Goal: Transaction & Acquisition: Purchase product/service

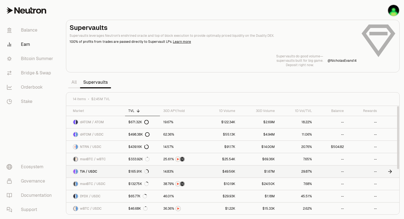
click at [390, 172] on icon at bounding box center [390, 172] width 3 height 0
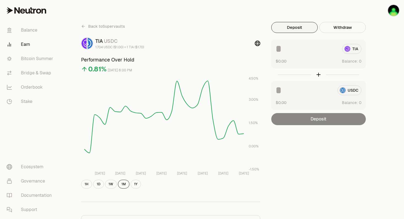
click at [350, 49] on div "TIA" at bounding box center [319, 49] width 86 height 10
click at [29, 30] on link "Balance" at bounding box center [30, 30] width 57 height 14
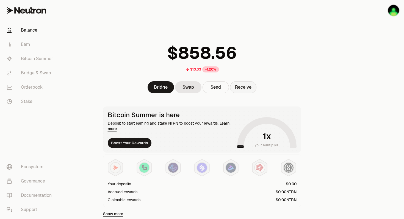
click at [243, 87] on button "Receive" at bounding box center [243, 87] width 26 height 12
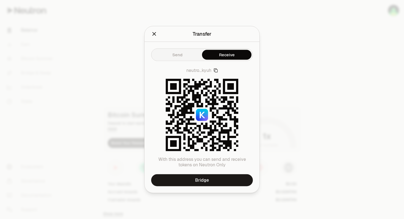
click at [154, 36] on icon "Close" at bounding box center [154, 34] width 6 height 6
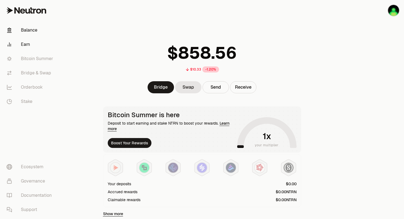
click at [26, 45] on link "Earn" at bounding box center [30, 44] width 57 height 14
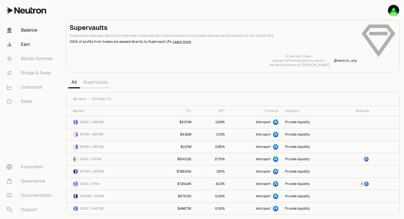
click at [25, 30] on link "Balance" at bounding box center [30, 30] width 57 height 14
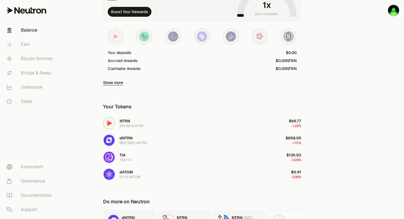
scroll to position [129, 0]
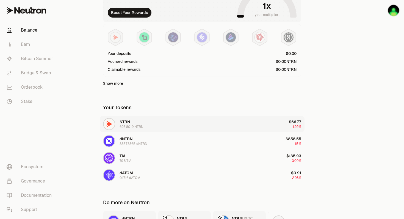
click at [139, 122] on div "NTRN 695.8019 NTRN" at bounding box center [132, 124] width 24 height 10
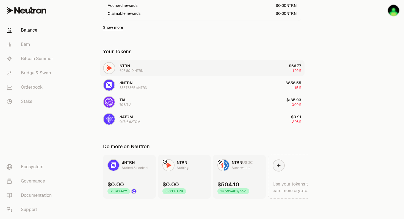
scroll to position [187, 0]
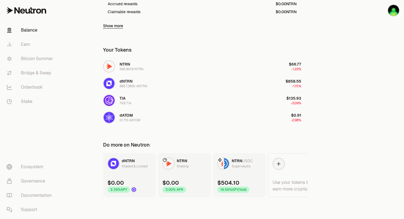
click at [230, 164] on div "NTRN USDC Supervaults" at bounding box center [234, 164] width 35 height 12
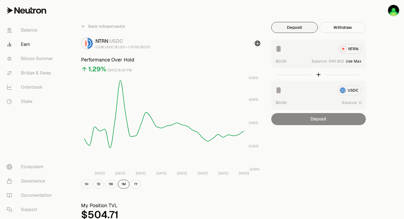
click at [354, 62] on button "Use Max" at bounding box center [354, 61] width 16 height 5
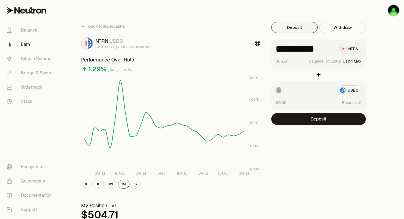
click at [332, 50] on input "**********" at bounding box center [305, 49] width 58 height 10
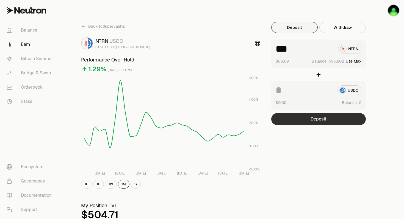
type input "***"
click at [331, 119] on button "Deposit" at bounding box center [318, 119] width 95 height 12
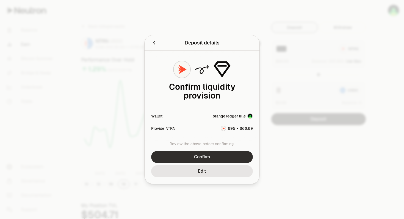
click at [236, 158] on button "Confirm" at bounding box center [202, 157] width 102 height 12
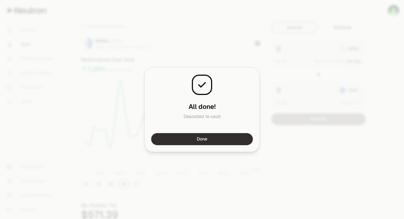
click at [241, 143] on button "Done" at bounding box center [202, 139] width 102 height 12
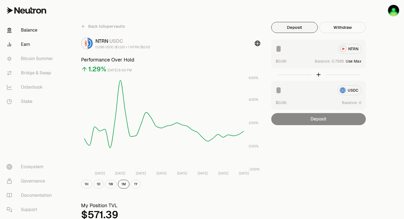
click at [27, 31] on link "Balance" at bounding box center [30, 30] width 57 height 14
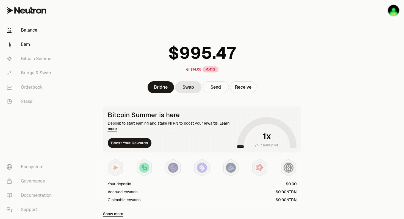
click at [24, 43] on link "Earn" at bounding box center [30, 44] width 57 height 14
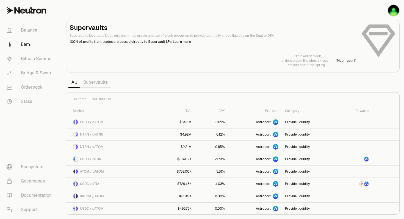
click at [95, 83] on link "Supervaults" at bounding box center [95, 82] width 31 height 11
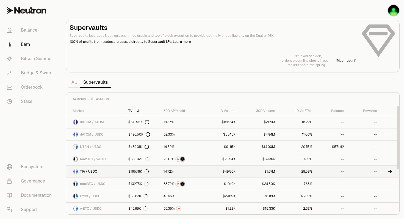
click at [390, 173] on icon at bounding box center [389, 171] width 5 height 5
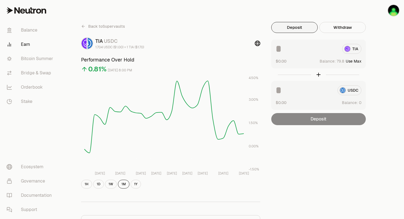
click at [357, 62] on button "Use Max" at bounding box center [354, 61] width 16 height 5
type input "****"
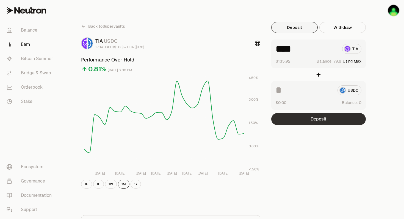
click at [300, 120] on button "Deposit" at bounding box center [318, 119] width 95 height 12
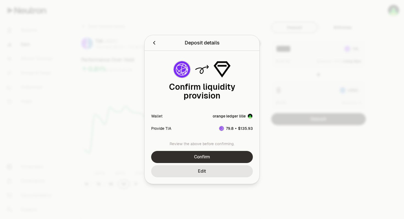
click at [225, 155] on button "Confirm" at bounding box center [202, 157] width 102 height 12
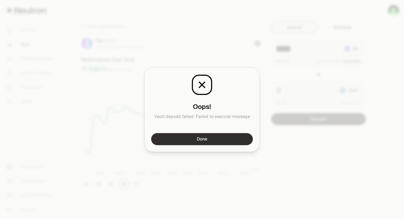
click at [227, 142] on button "Done" at bounding box center [202, 139] width 102 height 12
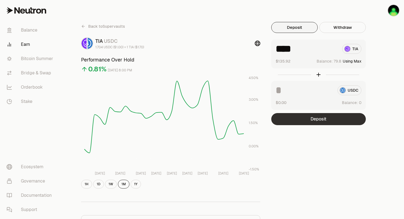
click at [288, 122] on button "Deposit" at bounding box center [318, 119] width 95 height 12
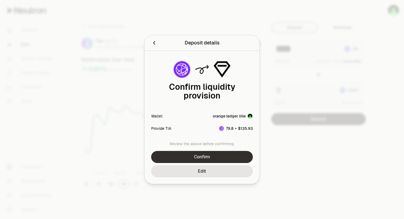
click at [215, 159] on button "Confirm" at bounding box center [202, 157] width 102 height 12
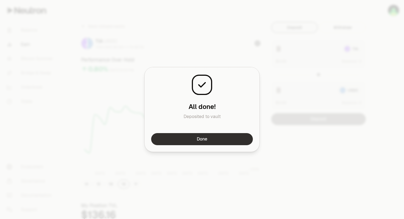
click at [238, 143] on button "Done" at bounding box center [202, 139] width 102 height 12
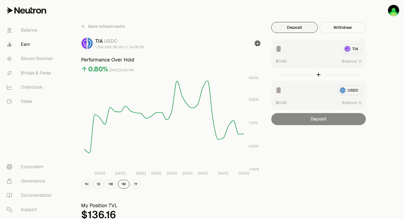
click at [23, 45] on link "Earn" at bounding box center [30, 44] width 57 height 14
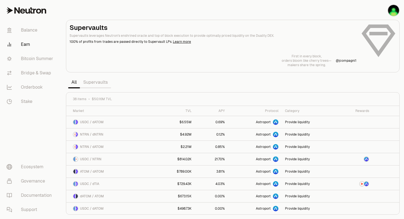
click at [98, 84] on link "Supervaults" at bounding box center [95, 82] width 31 height 11
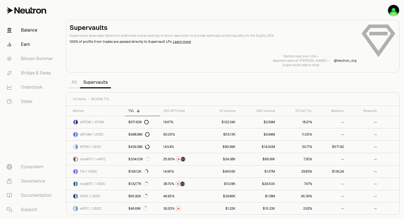
click at [32, 31] on link "Balance" at bounding box center [30, 30] width 57 height 14
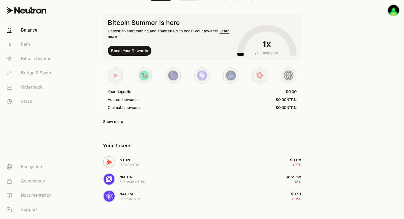
scroll to position [56, 0]
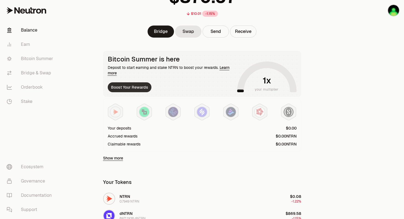
click at [131, 90] on button "Boost Your Rewards" at bounding box center [130, 87] width 44 height 10
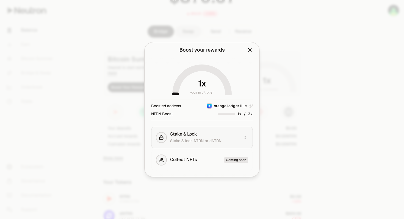
click at [177, 136] on span "Stake & Lock" at bounding box center [183, 134] width 27 height 5
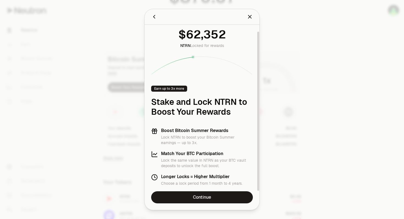
scroll to position [7, 0]
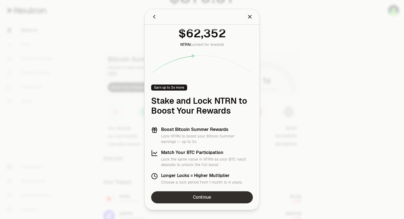
click at [199, 198] on link "Continue" at bounding box center [202, 198] width 102 height 12
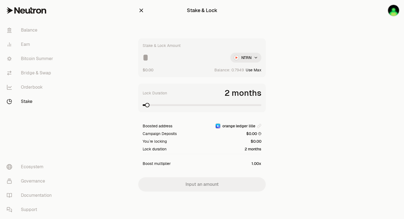
click at [257, 58] on html "Balance Earn Bitcoin Summer Bridge & Swap Orderbook Stake Ecosystem Governance …" at bounding box center [202, 109] width 404 height 219
click at [238, 82] on span "dNTRN" at bounding box center [236, 81] width 12 height 5
click at [255, 70] on button "Use Max" at bounding box center [254, 69] width 16 height 5
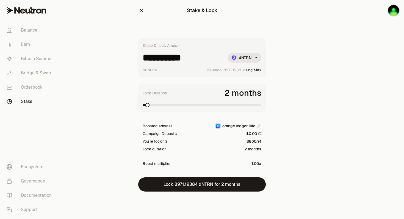
click at [209, 57] on input "**********" at bounding box center [183, 58] width 81 height 10
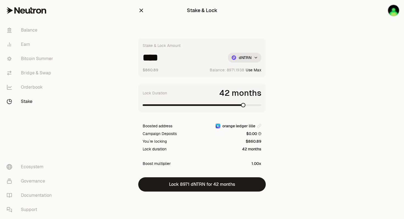
click at [244, 108] on span at bounding box center [243, 105] width 4 height 4
click at [150, 108] on span at bounding box center [152, 105] width 4 height 4
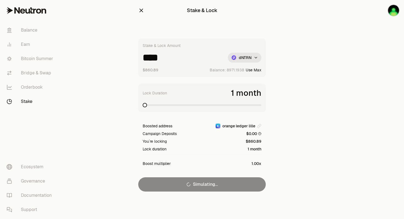
click at [139, 105] on div "Lock Duration 1 month" at bounding box center [202, 98] width 128 height 29
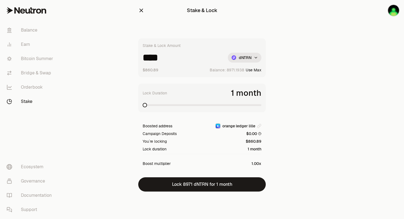
click at [175, 58] on input "****" at bounding box center [183, 58] width 81 height 10
type input "*"
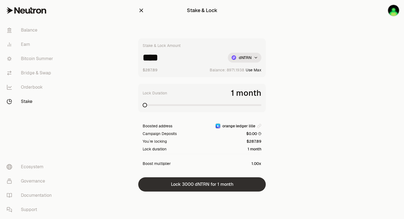
type input "****"
click at [176, 185] on button "Lock 3000 dNTRN for 1 month" at bounding box center [202, 185] width 128 height 14
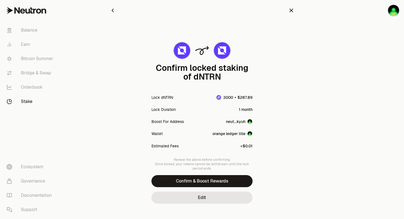
scroll to position [7, 0]
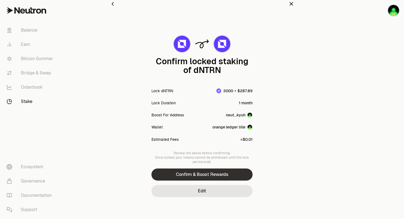
click at [183, 175] on button "Confirm & Boost Rewards" at bounding box center [201, 175] width 101 height 12
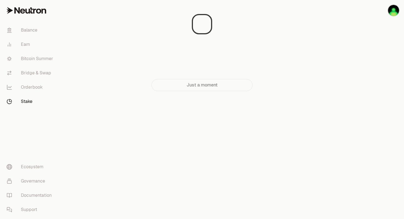
scroll to position [0, 0]
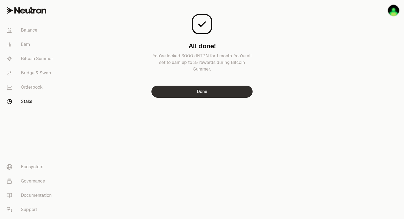
click at [172, 95] on button "Done" at bounding box center [201, 92] width 101 height 12
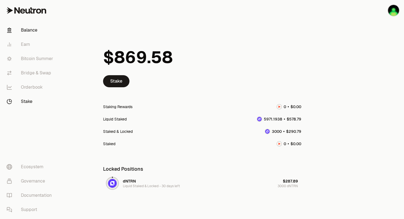
click at [31, 30] on link "Balance" at bounding box center [30, 30] width 57 height 14
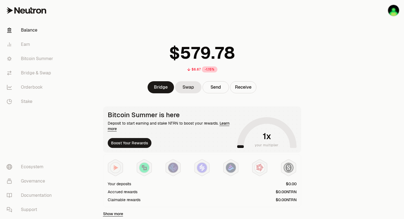
scroll to position [9, 0]
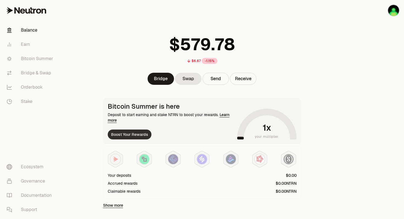
click at [125, 136] on button "Boost Your Rewards" at bounding box center [130, 135] width 44 height 10
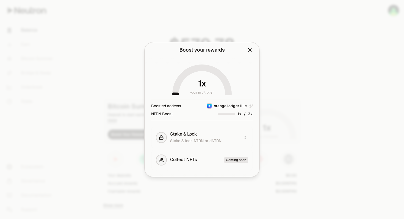
click at [250, 50] on icon "Close" at bounding box center [250, 50] width 4 height 4
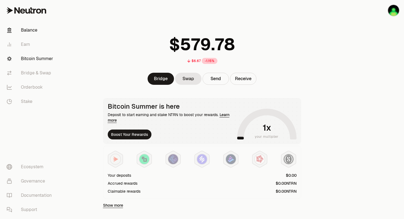
click at [28, 60] on link "Bitcoin Summer" at bounding box center [30, 59] width 57 height 14
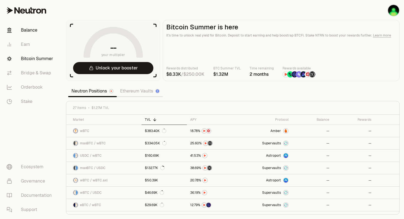
click at [27, 30] on link "Balance" at bounding box center [30, 30] width 57 height 14
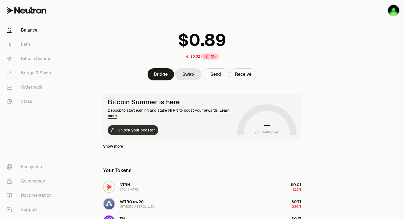
scroll to position [18, 0]
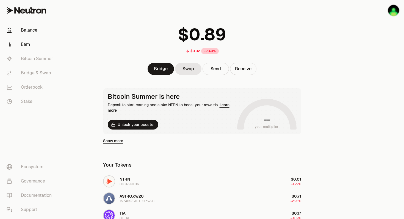
click at [29, 45] on link "Earn" at bounding box center [30, 44] width 57 height 14
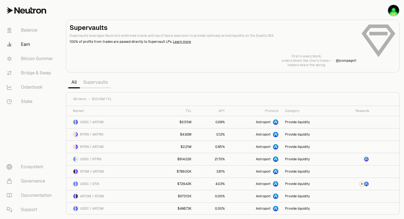
click at [89, 82] on link "Supervaults" at bounding box center [95, 82] width 31 height 11
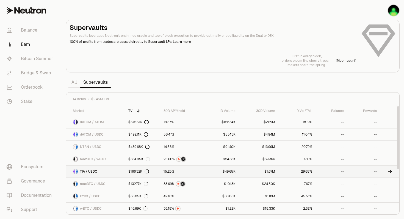
click at [95, 172] on span "TIA / USDC" at bounding box center [88, 172] width 17 height 4
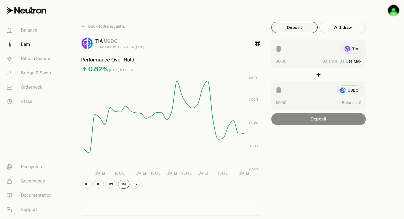
click at [354, 61] on button "Use Max" at bounding box center [354, 61] width 16 height 5
type input "***"
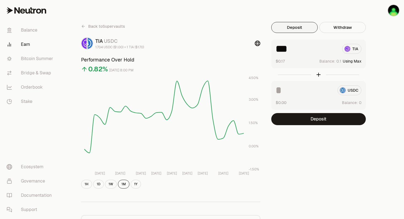
click at [354, 61] on button "Using Max" at bounding box center [352, 61] width 19 height 5
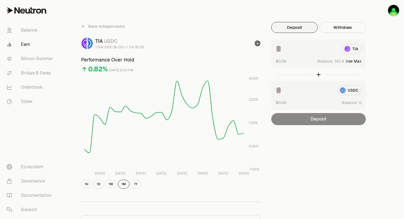
click at [354, 61] on button "Use Max" at bounding box center [354, 61] width 16 height 5
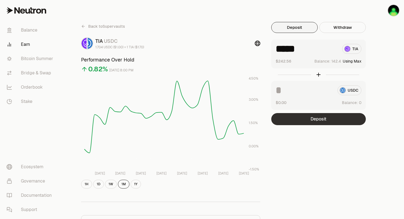
click at [306, 120] on button "Deposit" at bounding box center [318, 119] width 95 height 12
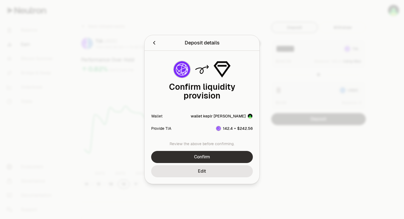
click at [219, 158] on button "Confirm" at bounding box center [202, 157] width 102 height 12
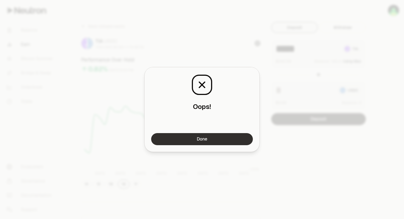
click at [220, 138] on button "Done" at bounding box center [202, 139] width 102 height 12
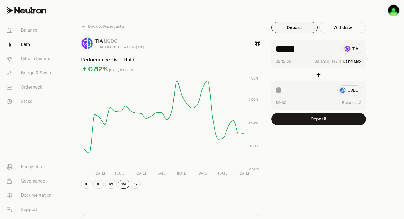
click at [305, 48] on input "*****" at bounding box center [307, 49] width 62 height 10
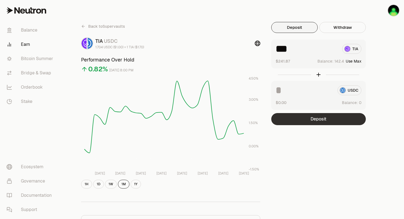
type input "***"
click at [300, 117] on button "Deposit" at bounding box center [318, 119] width 95 height 12
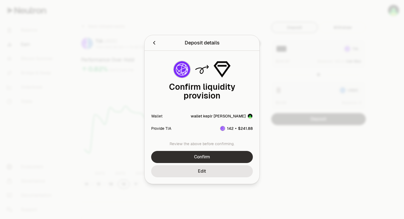
click at [234, 156] on button "Confirm" at bounding box center [202, 157] width 102 height 12
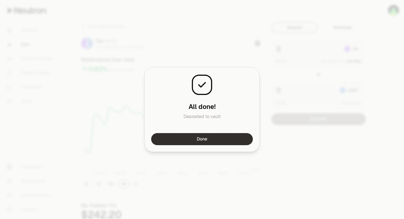
click at [226, 143] on button "Done" at bounding box center [202, 139] width 102 height 12
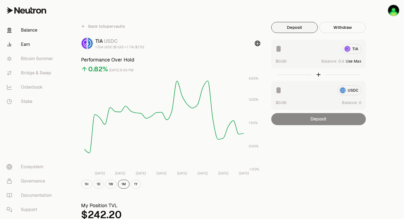
click at [30, 31] on link "Balance" at bounding box center [30, 30] width 57 height 14
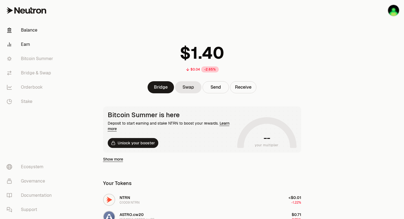
click at [28, 43] on link "Earn" at bounding box center [30, 44] width 57 height 14
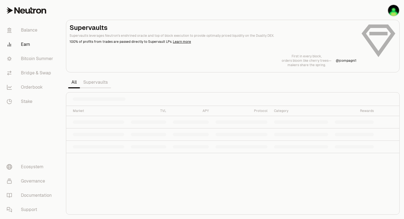
click at [98, 84] on link "Supervaults" at bounding box center [95, 82] width 31 height 11
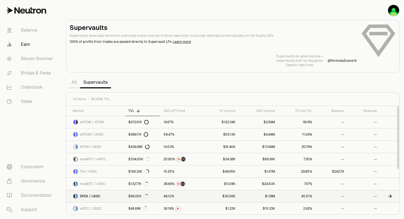
click at [322, 197] on link "--" at bounding box center [332, 197] width 32 height 12
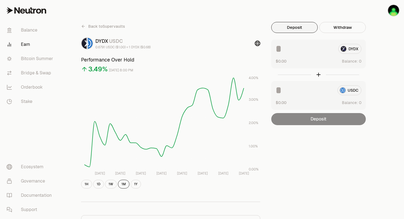
click at [352, 49] on div "DYDX" at bounding box center [319, 49] width 86 height 10
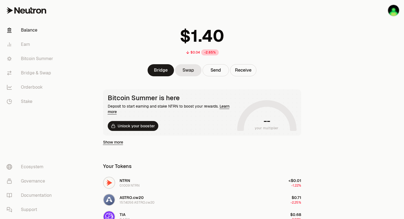
scroll to position [23, 0]
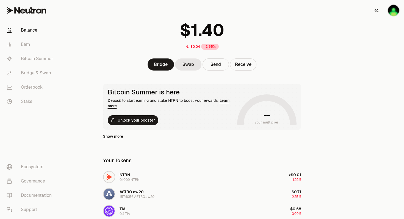
click at [392, 10] on img "button" at bounding box center [393, 10] width 11 height 11
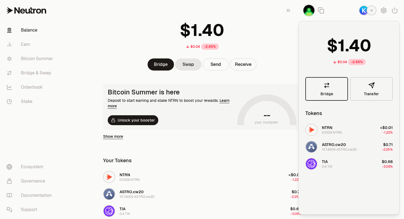
click at [326, 89] on link "Bridge" at bounding box center [326, 89] width 43 height 24
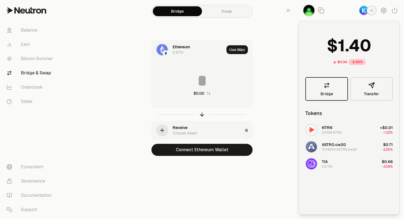
click at [325, 85] on icon at bounding box center [327, 85] width 7 height 7
click at [188, 50] on div "Ethereum 0 ETH" at bounding box center [199, 49] width 52 height 11
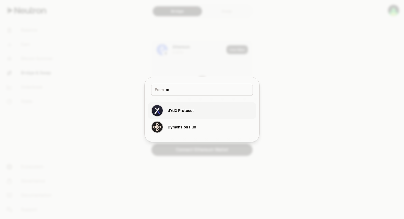
type input "**"
click at [175, 111] on div "dYdX Protocol" at bounding box center [181, 110] width 26 height 5
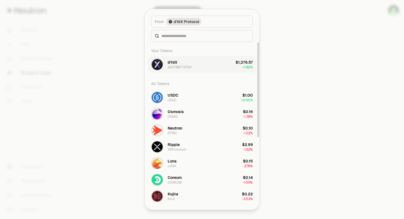
click at [176, 64] on div "dYdX" at bounding box center [173, 62] width 10 height 5
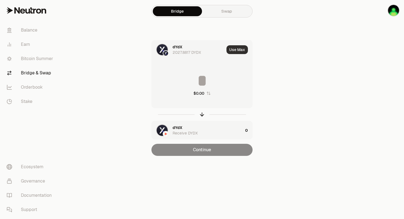
click at [238, 51] on button "Use Max" at bounding box center [237, 49] width 21 height 9
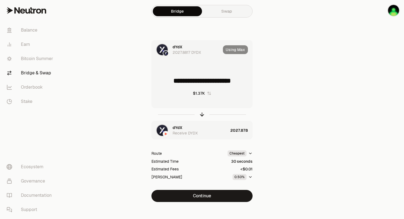
click at [184, 80] on input "**********" at bounding box center [202, 81] width 101 height 16
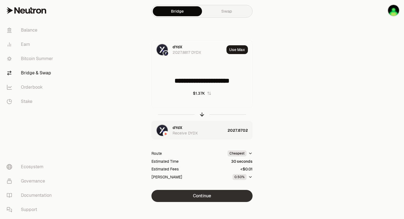
type input "**********"
click at [175, 196] on button "Continue" at bounding box center [201, 196] width 101 height 12
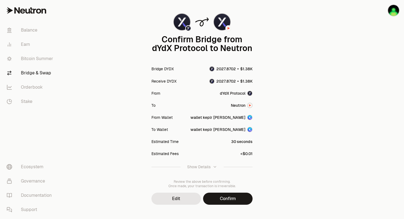
scroll to position [32, 0]
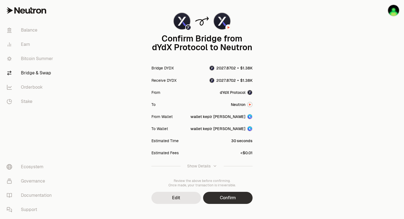
click at [211, 201] on button "Confirm" at bounding box center [227, 198] width 49 height 12
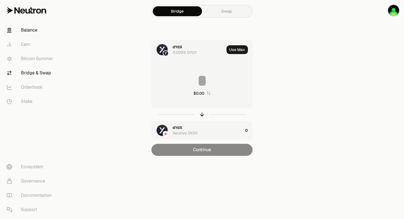
click at [26, 31] on link "Balance" at bounding box center [30, 30] width 57 height 14
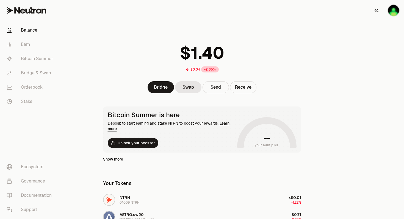
click at [394, 10] on img "button" at bounding box center [393, 10] width 11 height 11
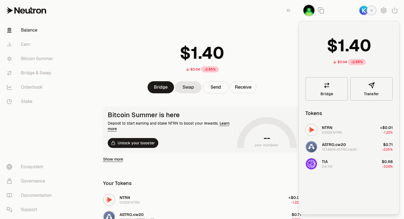
click at [362, 11] on img "button" at bounding box center [364, 10] width 9 height 9
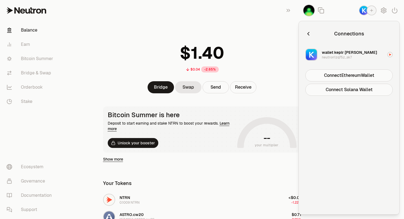
click at [275, 46] on div "$0.04 -2.65%" at bounding box center [202, 56] width 211 height 43
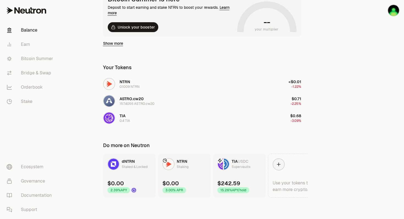
scroll to position [117, 0]
click at [141, 102] on div "157.4056 ASTRO.cw20" at bounding box center [137, 103] width 35 height 4
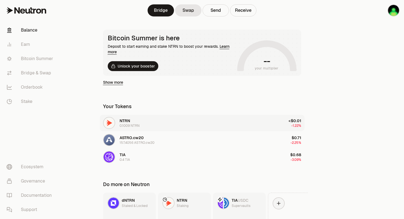
scroll to position [0, 0]
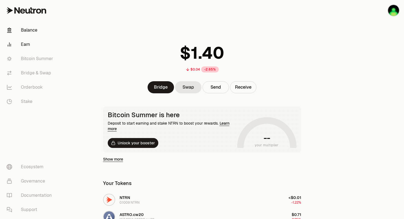
click at [27, 45] on link "Earn" at bounding box center [30, 44] width 57 height 14
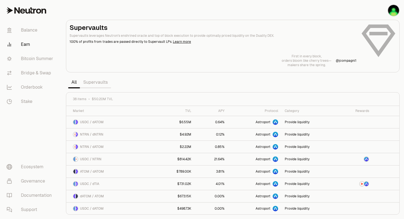
click at [98, 84] on link "Supervaults" at bounding box center [95, 82] width 31 height 11
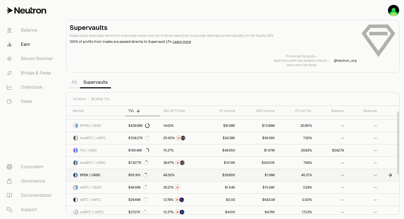
scroll to position [22, 0]
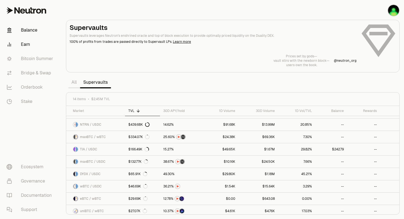
click at [33, 30] on link "Balance" at bounding box center [30, 30] width 57 height 14
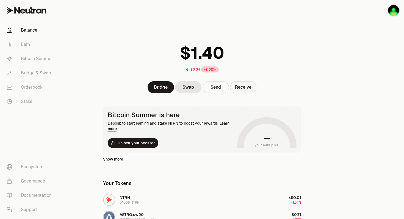
click at [247, 89] on button "Receive" at bounding box center [243, 87] width 26 height 12
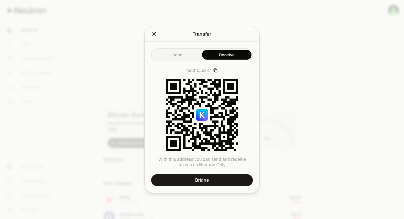
click at [154, 34] on icon "Close" at bounding box center [155, 34] width 4 height 4
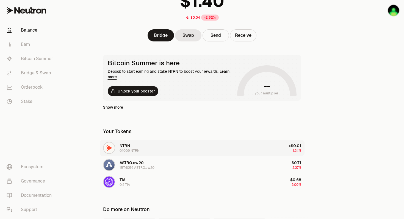
scroll to position [39, 0]
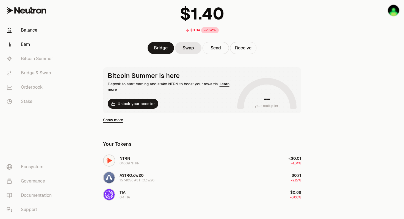
click at [26, 45] on link "Earn" at bounding box center [30, 44] width 57 height 14
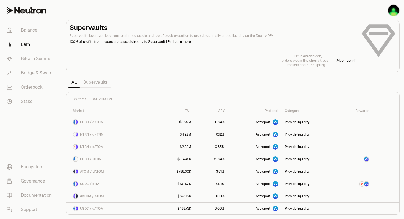
click at [102, 83] on link "Supervaults" at bounding box center [95, 82] width 31 height 11
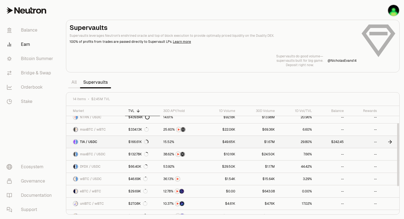
scroll to position [28, 0]
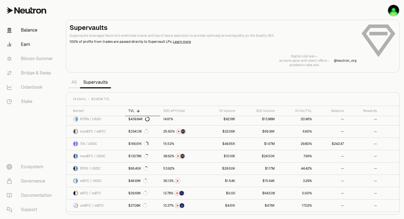
click at [34, 30] on link "Balance" at bounding box center [30, 30] width 57 height 14
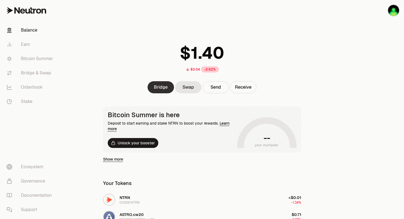
click at [165, 87] on link "Bridge" at bounding box center [161, 87] width 26 height 12
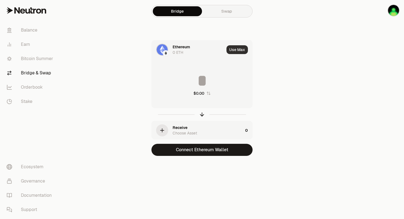
click at [236, 49] on button "Use Max" at bounding box center [237, 49] width 21 height 9
type input "*"
click at [176, 48] on div "Ethereum" at bounding box center [181, 46] width 17 height 5
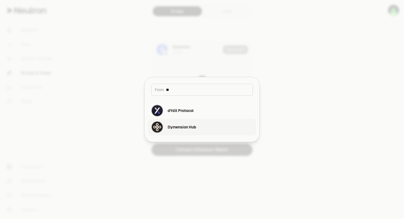
type input "**"
click at [172, 128] on div "Dymension Hub" at bounding box center [182, 127] width 29 height 5
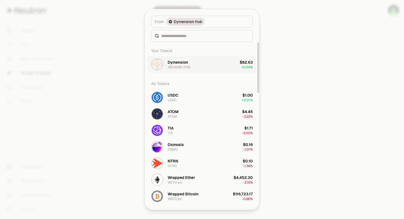
click at [188, 64] on div "Dymension 360.6085 DYM" at bounding box center [179, 65] width 23 height 10
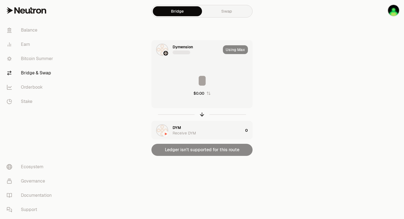
type input "**********"
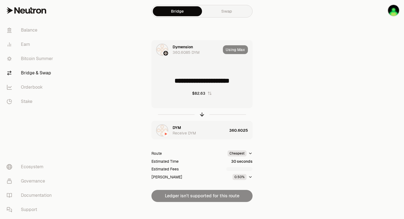
click at [223, 12] on link "Swap" at bounding box center [226, 11] width 49 height 10
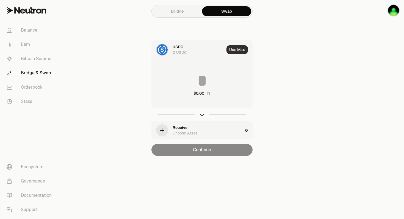
click at [236, 51] on button "Use Max" at bounding box center [237, 49] width 21 height 9
type input "*"
click at [235, 51] on div "Using Max" at bounding box center [237, 49] width 29 height 19
click at [181, 51] on div "0 USDC" at bounding box center [180, 52] width 14 height 5
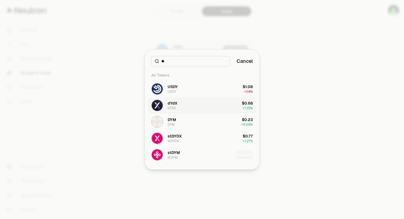
type input "**"
click at [175, 103] on div "dYdX" at bounding box center [173, 103] width 10 height 5
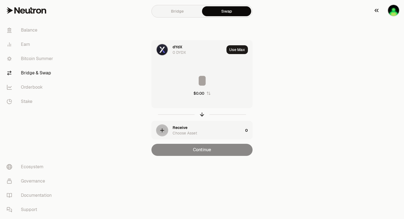
click at [379, 11] on icon "button" at bounding box center [376, 10] width 7 height 7
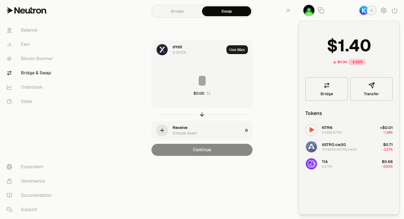
click at [266, 34] on div "Bridge Swap dYdX 0 DYDX Use Max $0.00 Receive Choose Asset 0 Continue" at bounding box center [202, 89] width 198 height 178
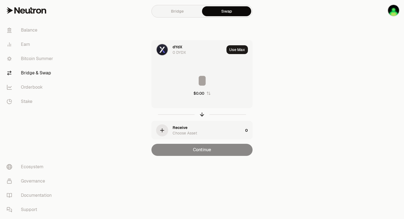
click at [181, 11] on link "Bridge" at bounding box center [177, 11] width 49 height 10
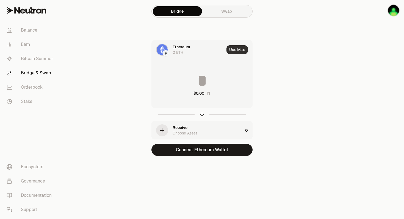
click at [243, 50] on button "Use Max" at bounding box center [237, 49] width 21 height 9
type input "*"
click at [184, 46] on div "Ethereum" at bounding box center [181, 46] width 17 height 5
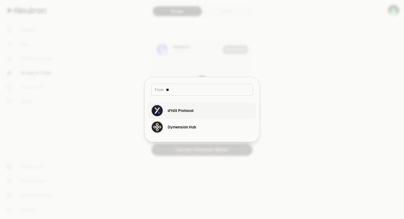
type input "**"
click at [172, 109] on div "dYdX Protocol" at bounding box center [181, 110] width 26 height 5
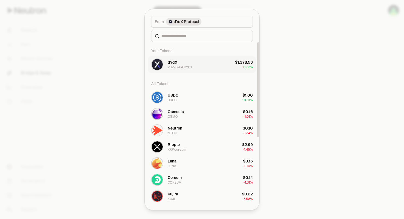
click at [241, 62] on div "$1,378.53" at bounding box center [244, 62] width 18 height 5
type input "**********"
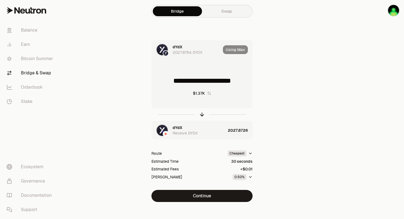
click at [181, 129] on div "dYdX" at bounding box center [178, 127] width 10 height 5
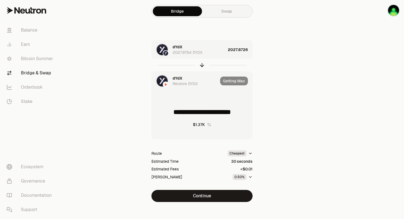
click at [274, 81] on div "**********" at bounding box center [202, 121] width 185 height 162
click at [235, 81] on div "Getting Max" at bounding box center [236, 81] width 32 height 19
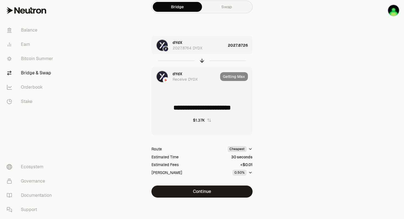
scroll to position [5, 0]
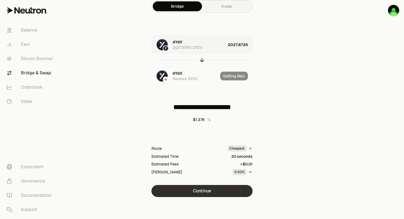
click at [223, 190] on button "Continue" at bounding box center [201, 191] width 101 height 12
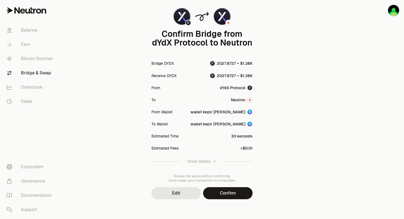
scroll to position [38, 0]
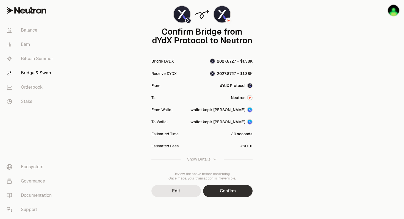
click at [227, 194] on button "Confirm" at bounding box center [227, 191] width 49 height 12
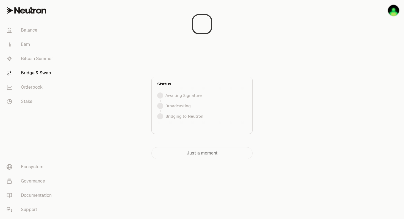
scroll to position [0, 0]
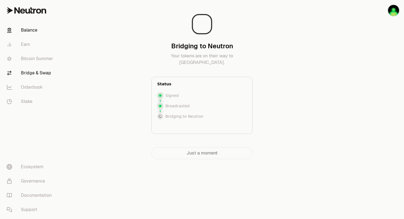
click at [31, 33] on link "Balance" at bounding box center [30, 30] width 57 height 14
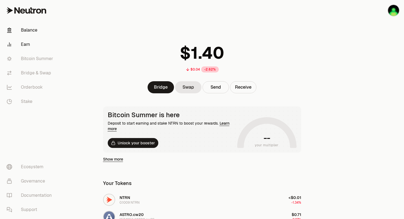
click at [28, 45] on link "Earn" at bounding box center [30, 44] width 57 height 14
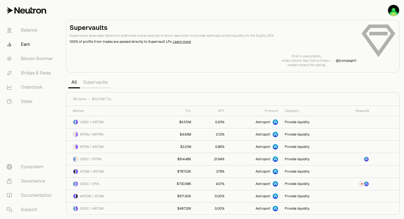
click at [93, 84] on link "Supervaults" at bounding box center [95, 82] width 31 height 11
click at [31, 31] on link "Balance" at bounding box center [30, 30] width 57 height 14
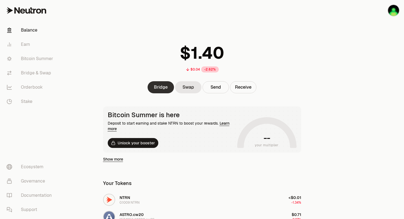
click at [166, 86] on link "Bridge" at bounding box center [161, 87] width 26 height 12
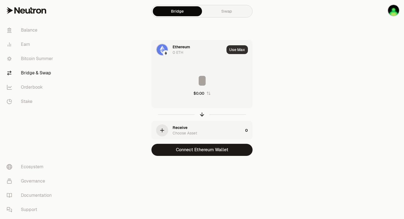
click at [242, 49] on button "Use Max" at bounding box center [237, 49] width 21 height 9
type input "*"
click at [190, 49] on div "Ethereum" at bounding box center [181, 46] width 17 height 5
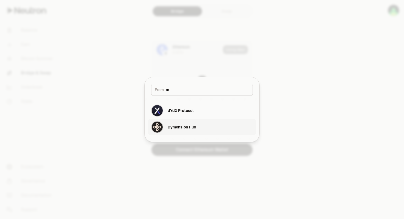
type input "**"
click at [174, 127] on div "Dymension Hub" at bounding box center [182, 127] width 29 height 5
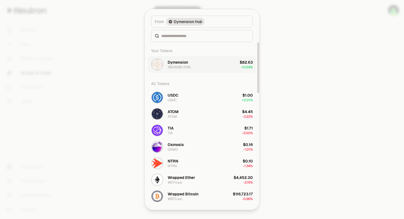
click at [185, 64] on div "Dymension" at bounding box center [178, 62] width 20 height 5
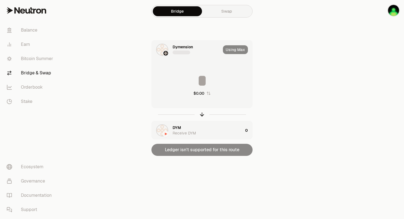
type input "**********"
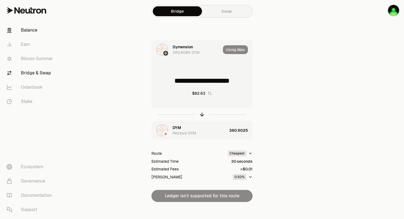
click at [34, 31] on link "Balance" at bounding box center [30, 30] width 57 height 14
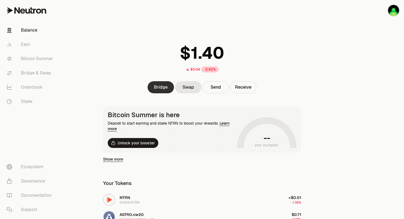
click at [162, 87] on link "Bridge" at bounding box center [161, 87] width 26 height 12
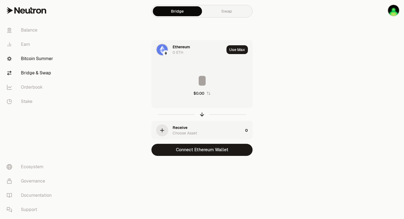
click at [32, 58] on link "Bitcoin Summer" at bounding box center [30, 59] width 57 height 14
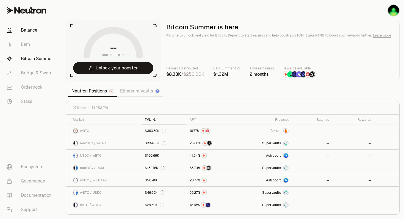
click at [33, 32] on link "Balance" at bounding box center [30, 30] width 57 height 14
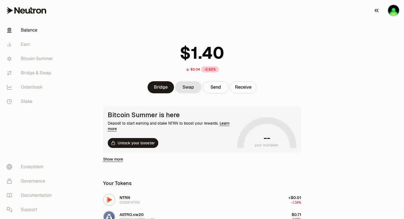
click at [394, 11] on img "button" at bounding box center [393, 10] width 11 height 11
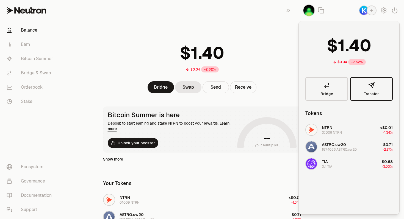
click at [370, 87] on icon "button" at bounding box center [371, 85] width 7 height 7
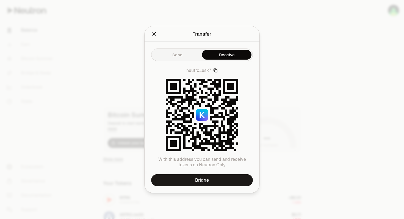
click at [374, 58] on div at bounding box center [202, 109] width 404 height 219
